Goal: Transaction & Acquisition: Purchase product/service

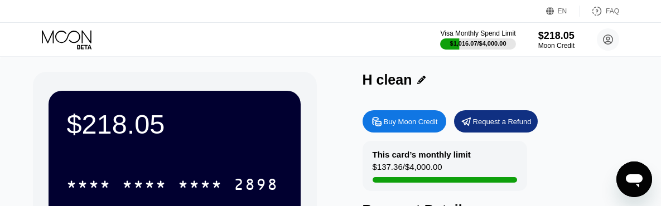
scroll to position [135, 0]
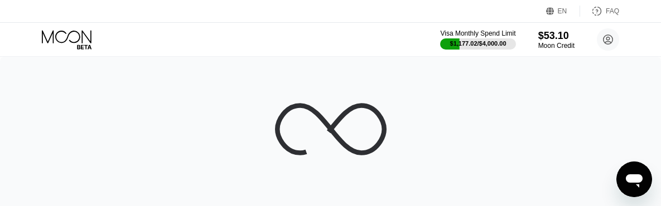
click at [72, 36] on icon at bounding box center [68, 40] width 52 height 20
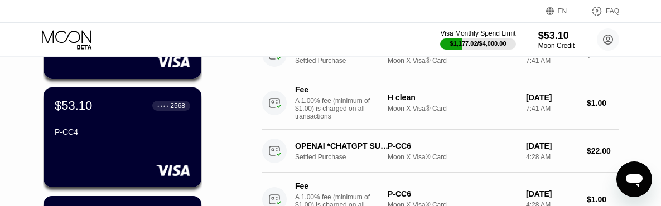
scroll to position [402, 0]
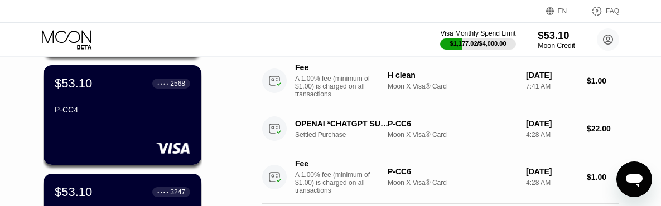
click at [543, 38] on div "$53.10" at bounding box center [556, 36] width 37 height 12
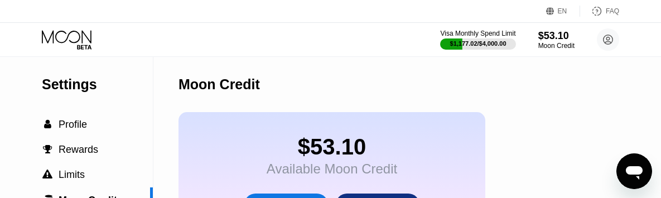
scroll to position [173, 0]
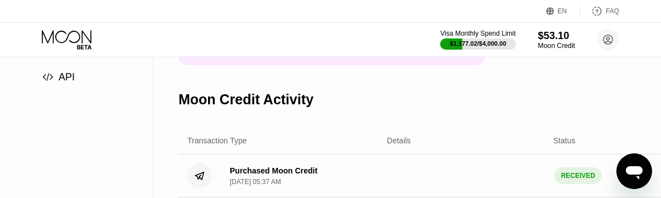
click at [551, 39] on div "$53.10" at bounding box center [556, 36] width 37 height 12
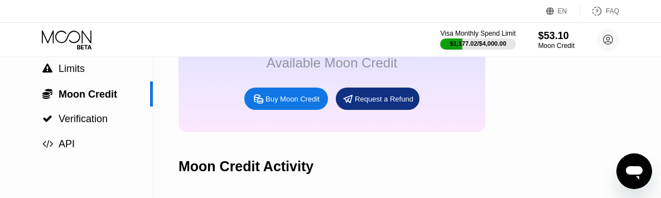
scroll to position [84, 0]
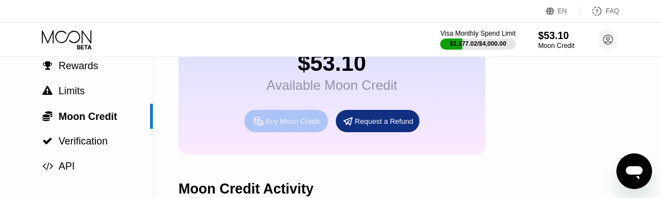
click at [265, 132] on div "Buy Moon Credit" at bounding box center [286, 121] width 84 height 22
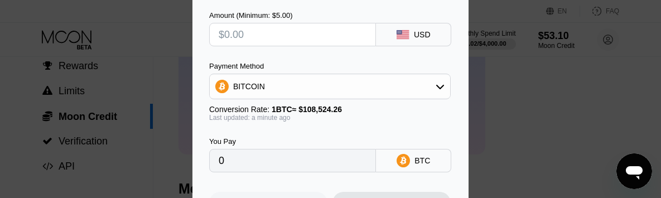
click at [277, 38] on input "text" at bounding box center [293, 34] width 148 height 22
type input "$1"
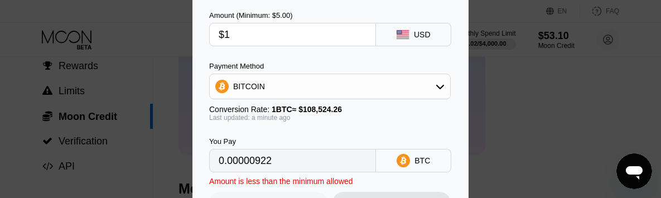
type input "0.00000922"
type input "$100"
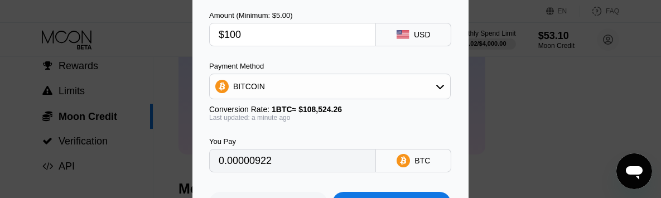
type input "0.00092146"
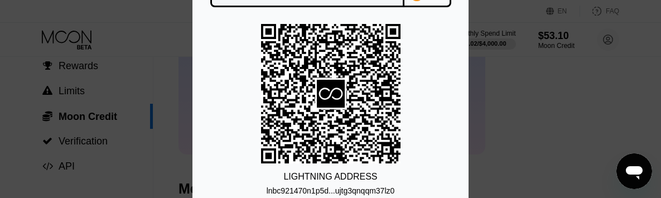
click at [358, 189] on div "lnbc921470n1p5d...ujtg3qnqqm37lz0" at bounding box center [331, 190] width 128 height 9
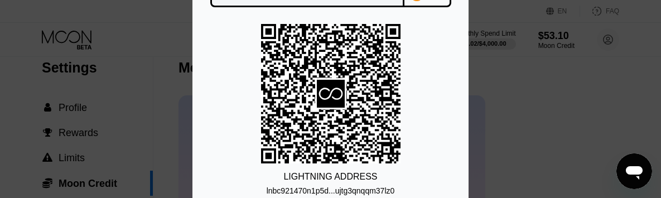
scroll to position [0, 0]
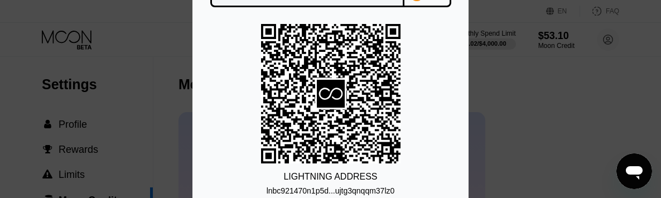
click at [504, 81] on div "Lightning On-Chain You Pay 0.00092147 BTC LIGHTNING ADDRESS lnbc921470n1p5d...u…" at bounding box center [330, 99] width 661 height 378
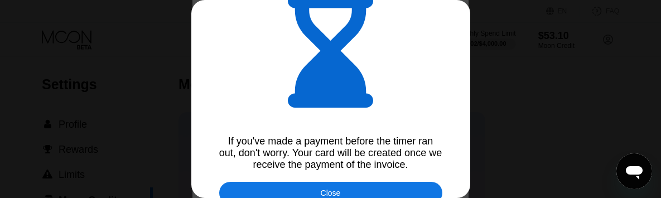
type input "0.00092152"
click at [394, 191] on div "Close" at bounding box center [330, 193] width 223 height 22
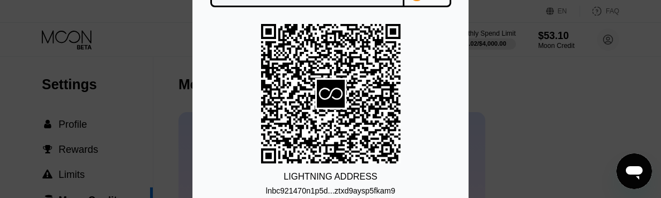
click at [341, 194] on div "lnbc921470n1p5d...ztxd9aysp5fkam9" at bounding box center [330, 190] width 129 height 9
